Goal: Task Accomplishment & Management: Manage account settings

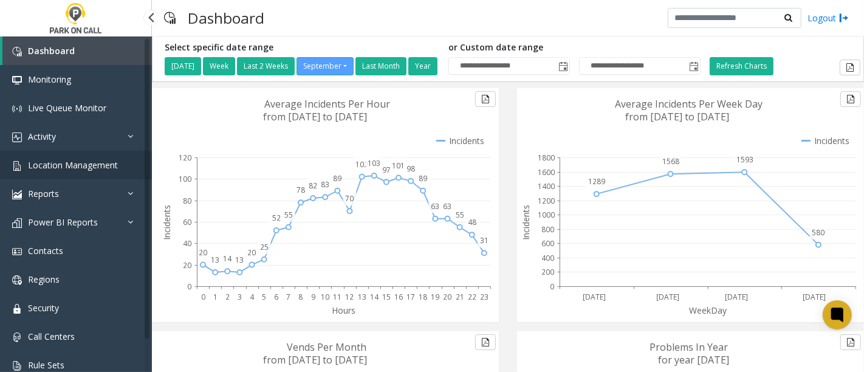
click at [49, 169] on span "Location Management" at bounding box center [73, 165] width 90 height 12
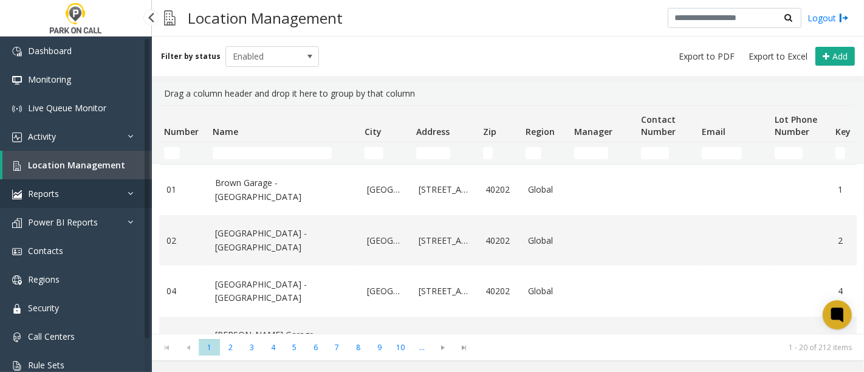
click at [112, 190] on link "Reports" at bounding box center [76, 193] width 152 height 29
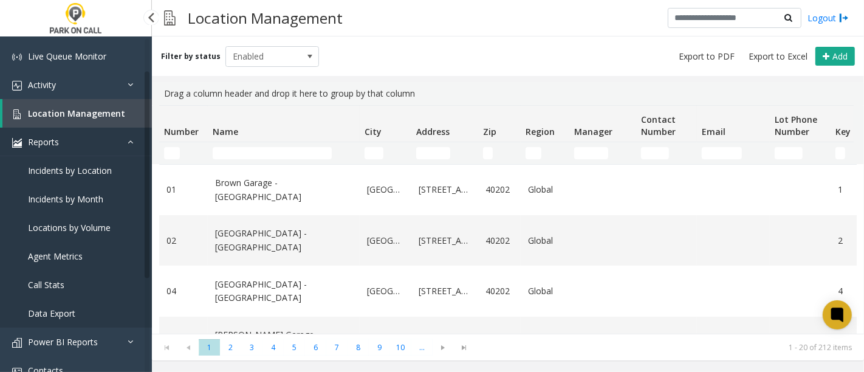
scroll to position [202, 0]
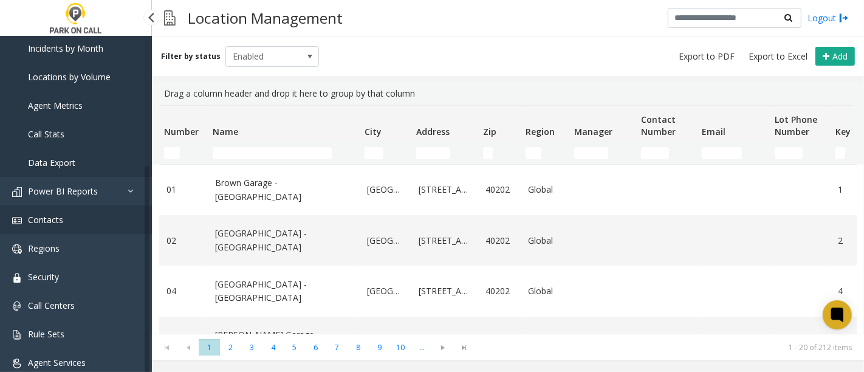
click at [82, 223] on link "Contacts" at bounding box center [76, 219] width 152 height 29
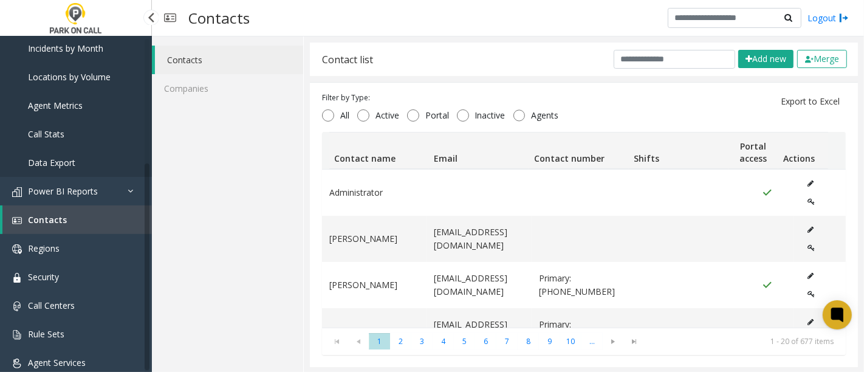
scroll to position [135, 0]
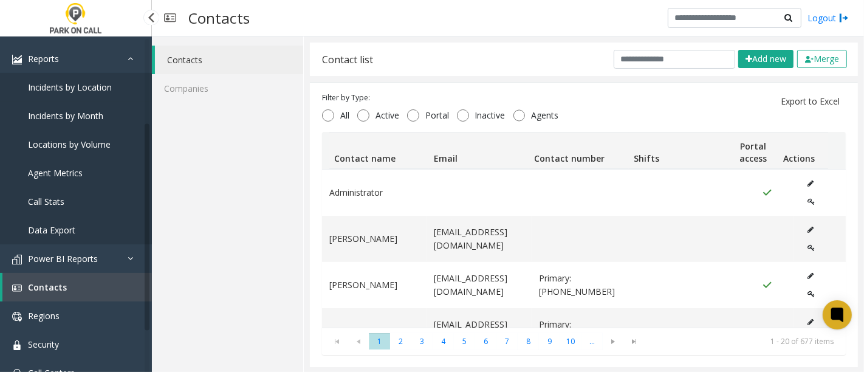
click at [76, 84] on span "Incidents by Location" at bounding box center [70, 87] width 84 height 12
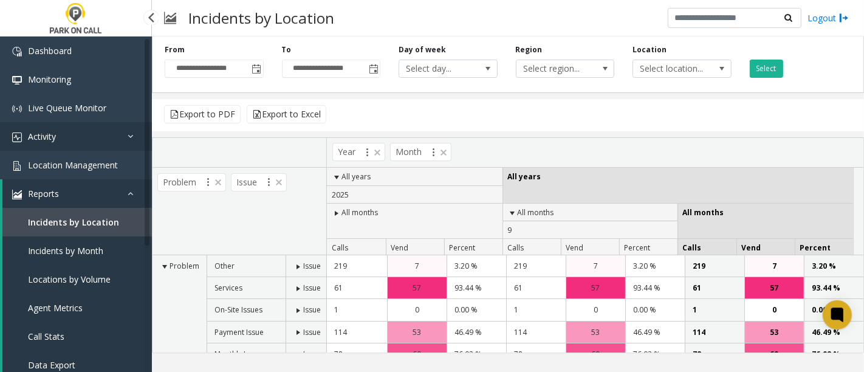
click at [134, 134] on icon at bounding box center [134, 136] width 12 height 9
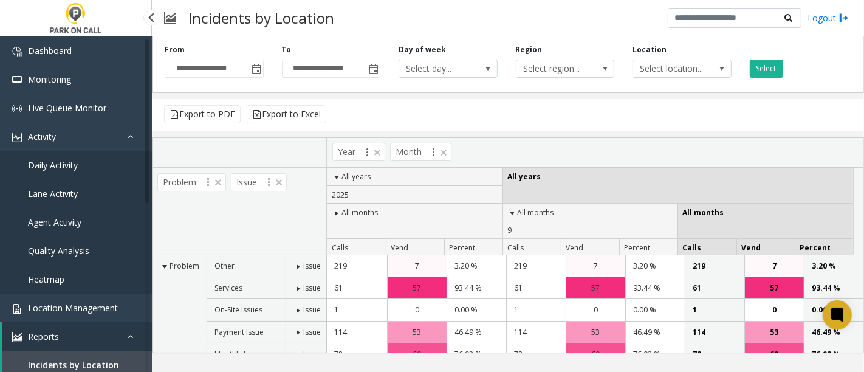
click at [59, 164] on span "Daily Activity" at bounding box center [53, 165] width 50 height 12
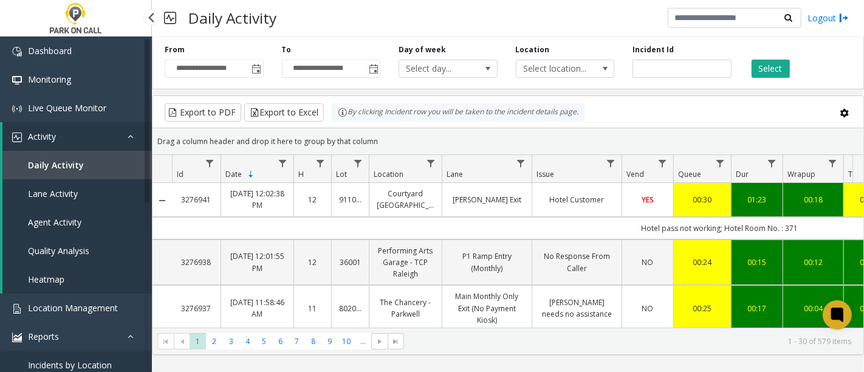
drag, startPoint x: 132, startPoint y: 132, endPoint x: 126, endPoint y: 128, distance: 7.3
click at [133, 134] on icon at bounding box center [134, 136] width 12 height 9
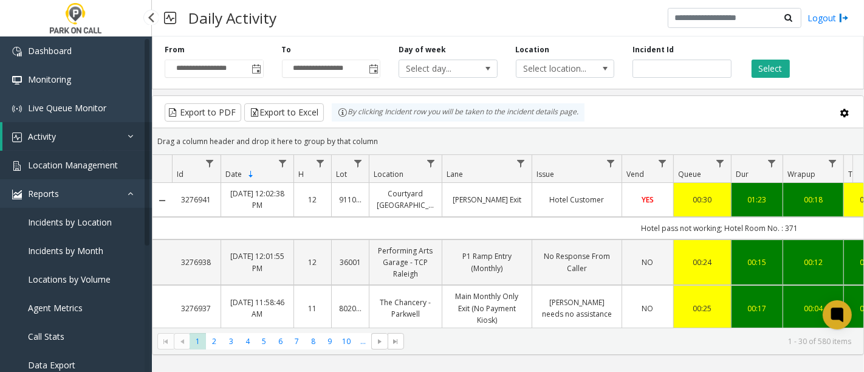
click at [111, 160] on span "Location Management" at bounding box center [73, 165] width 90 height 12
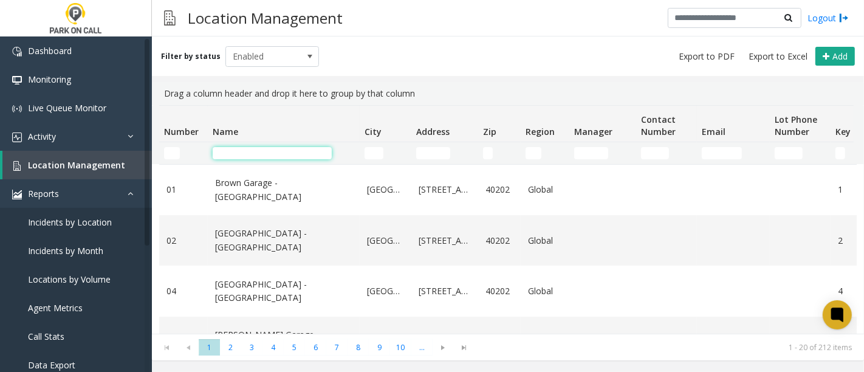
click at [244, 156] on input "Name Filter" at bounding box center [272, 153] width 119 height 12
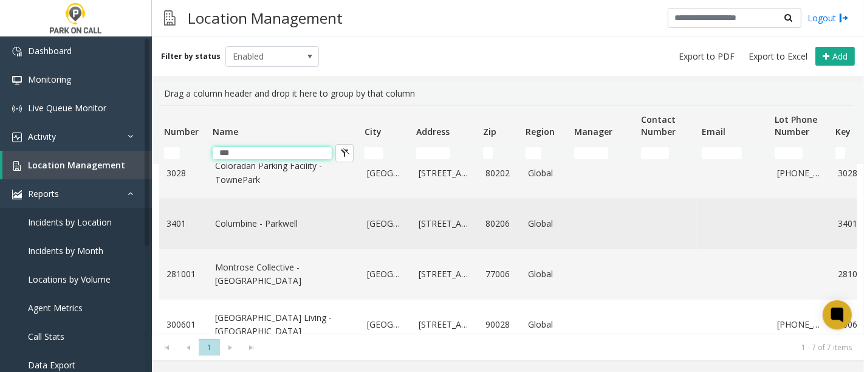
scroll to position [135, 0]
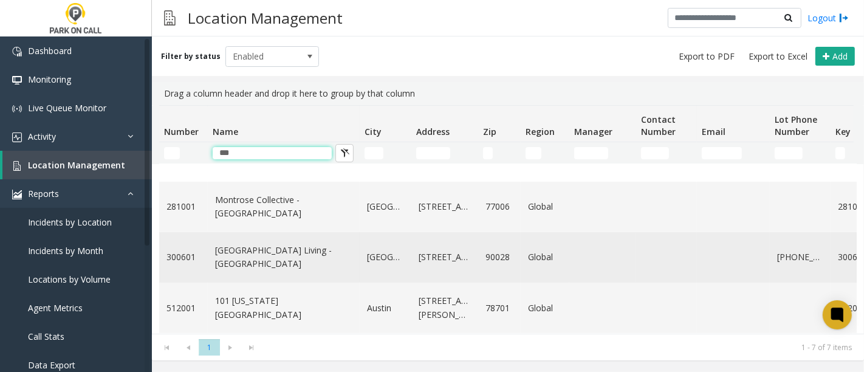
type input "***"
click at [286, 263] on link "[GEOGRAPHIC_DATA] Living - [GEOGRAPHIC_DATA]" at bounding box center [283, 257] width 137 height 27
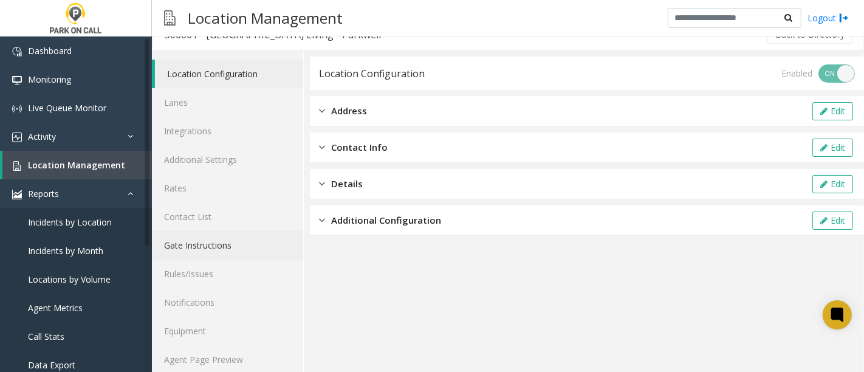
scroll to position [27, 0]
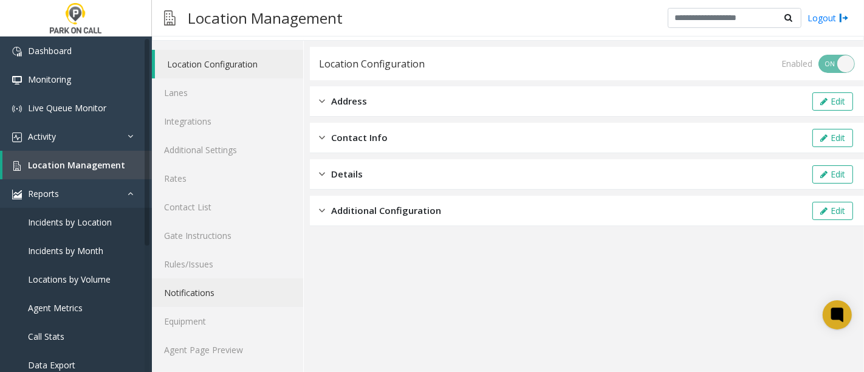
click at [194, 289] on link "Notifications" at bounding box center [227, 292] width 151 height 29
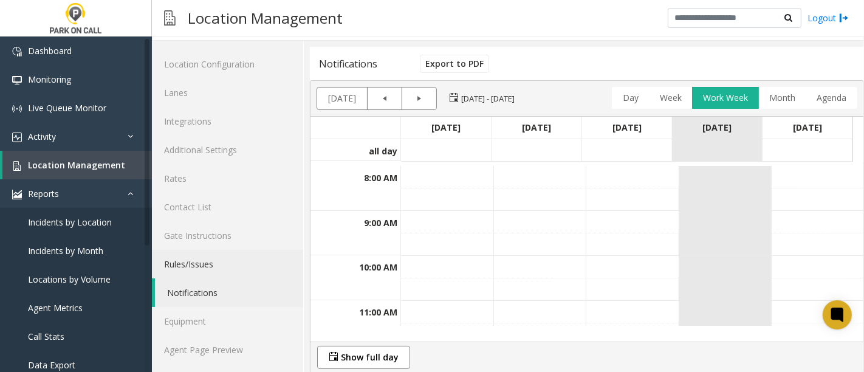
click at [187, 260] on link "Rules/Issues" at bounding box center [227, 264] width 151 height 29
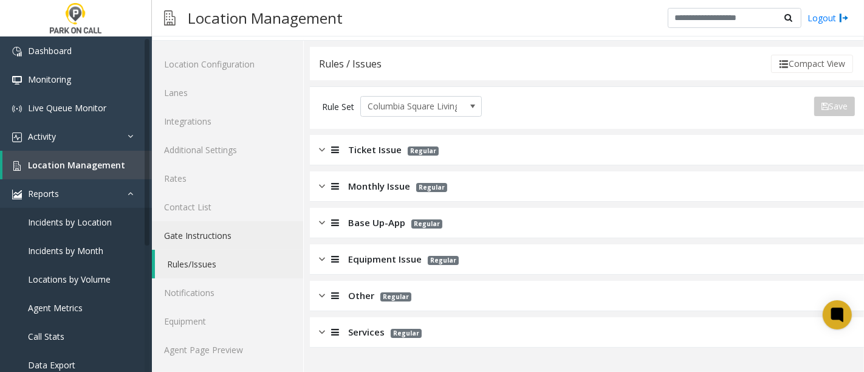
click at [201, 230] on link "Gate Instructions" at bounding box center [227, 235] width 151 height 29
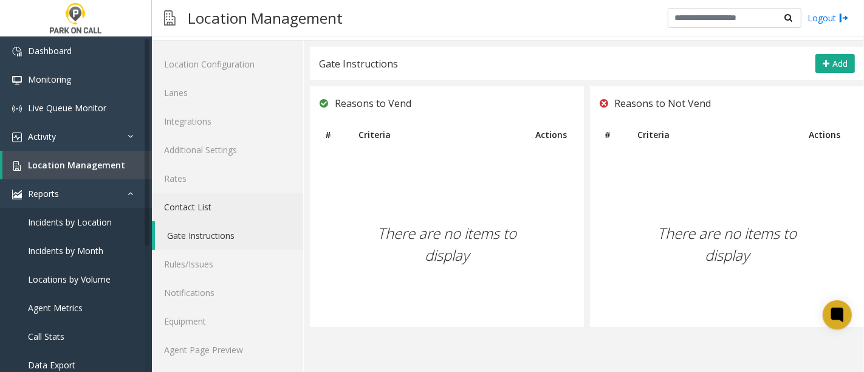
click at [198, 203] on link "Contact List" at bounding box center [227, 207] width 151 height 29
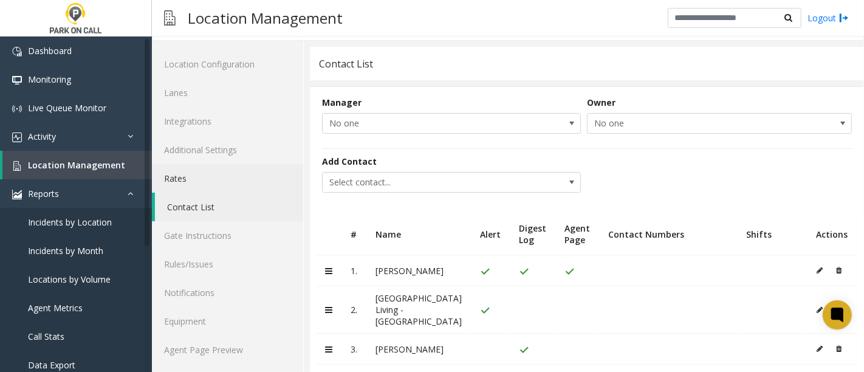
click at [189, 188] on link "Rates" at bounding box center [227, 178] width 151 height 29
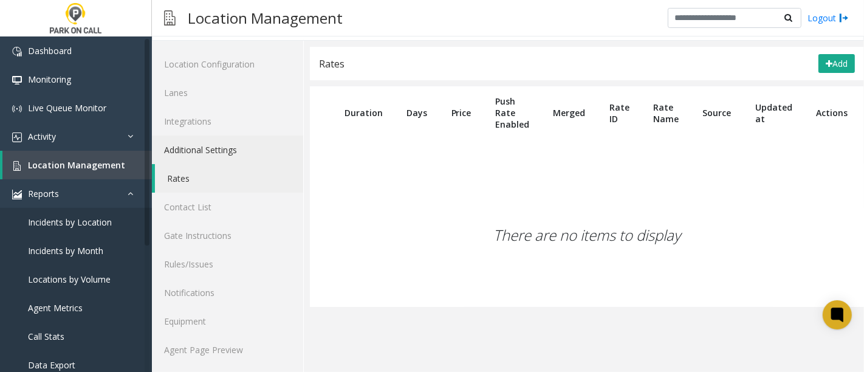
click at [194, 150] on link "Additional Settings" at bounding box center [227, 150] width 151 height 29
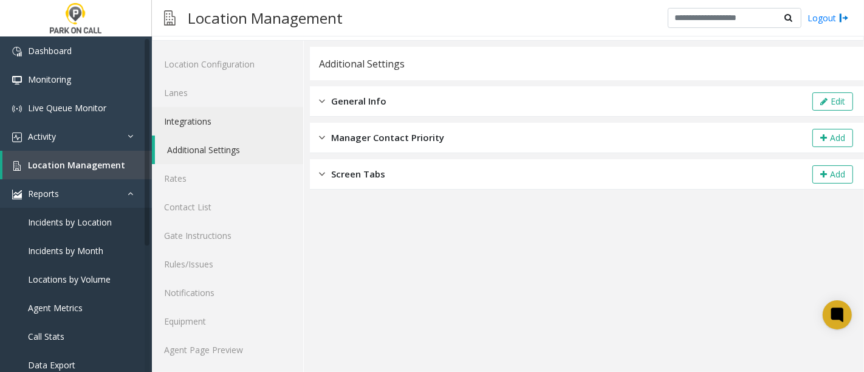
click at [193, 115] on link "Integrations" at bounding box center [227, 121] width 151 height 29
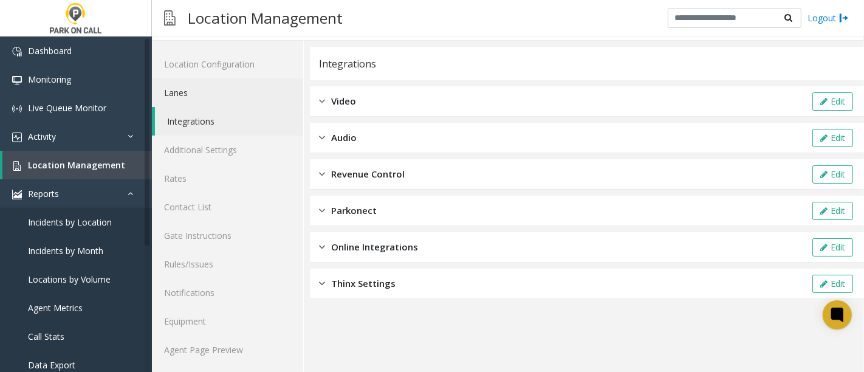
click at [189, 91] on link "Lanes" at bounding box center [227, 92] width 151 height 29
